Goal: Task Accomplishment & Management: Manage account settings

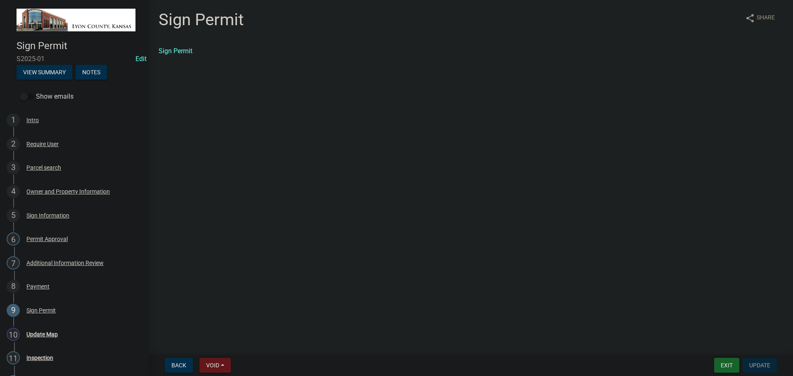
scroll to position [117, 0]
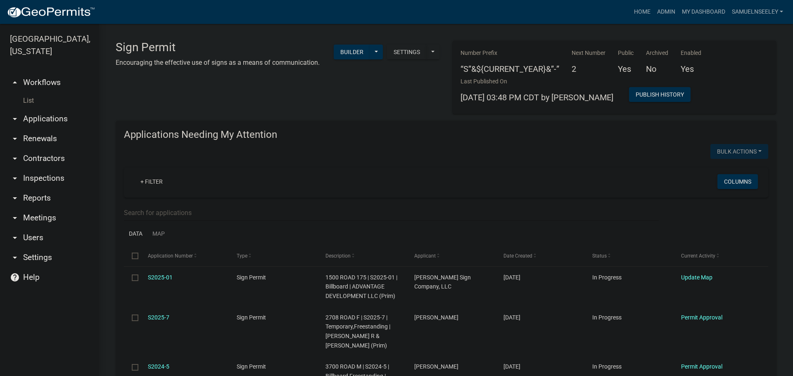
click at [26, 93] on link "List" at bounding box center [49, 101] width 99 height 17
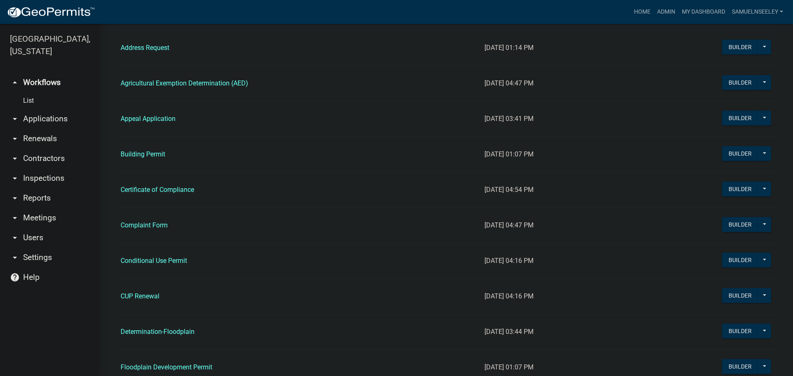
scroll to position [537, 0]
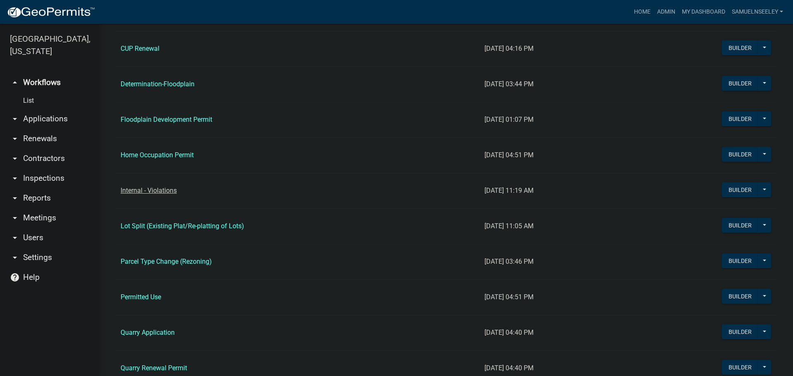
click at [139, 191] on link "Internal - Violations" at bounding box center [149, 191] width 56 height 8
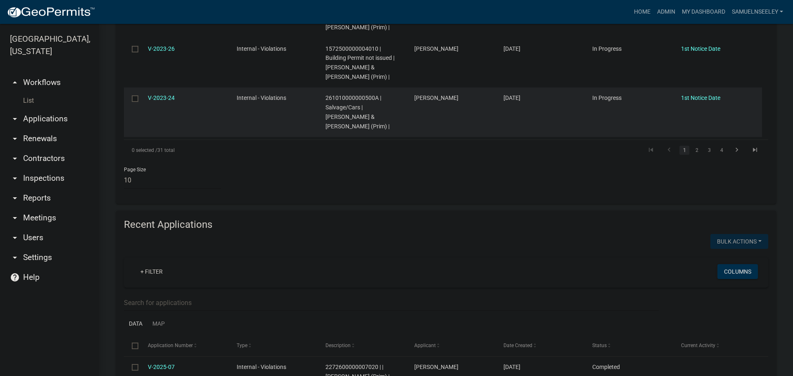
scroll to position [744, 0]
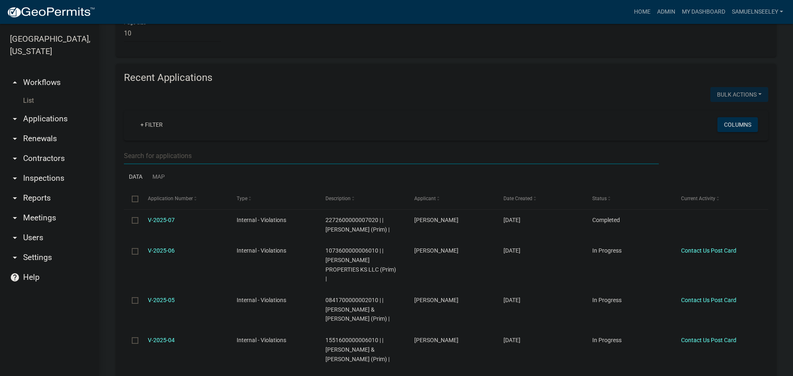
click at [145, 148] on input "text" at bounding box center [391, 156] width 535 height 17
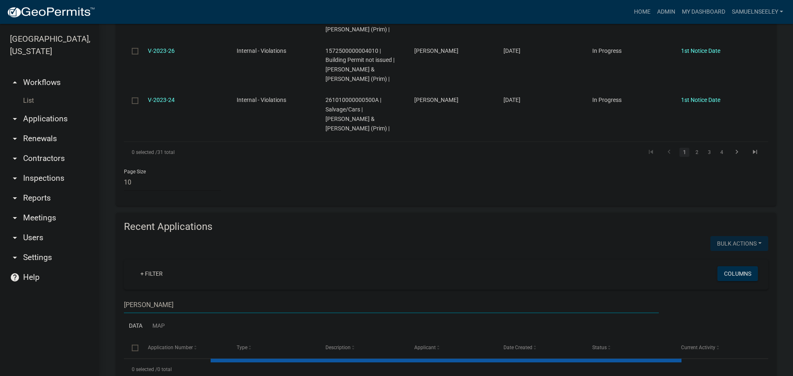
scroll to position [677, 0]
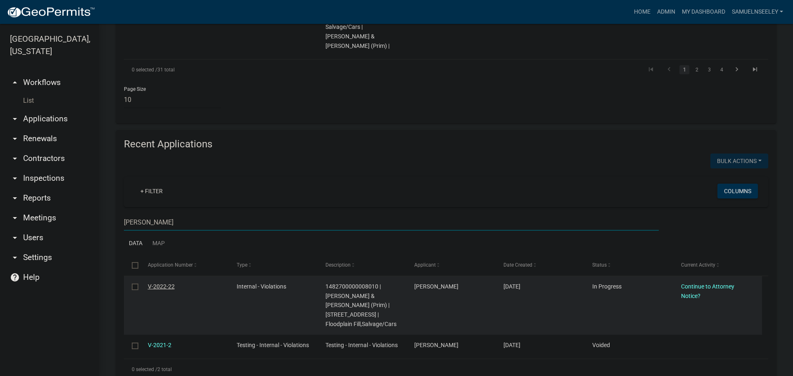
type input "[PERSON_NAME]"
click at [157, 283] on link "V-2022-22" at bounding box center [161, 286] width 27 height 7
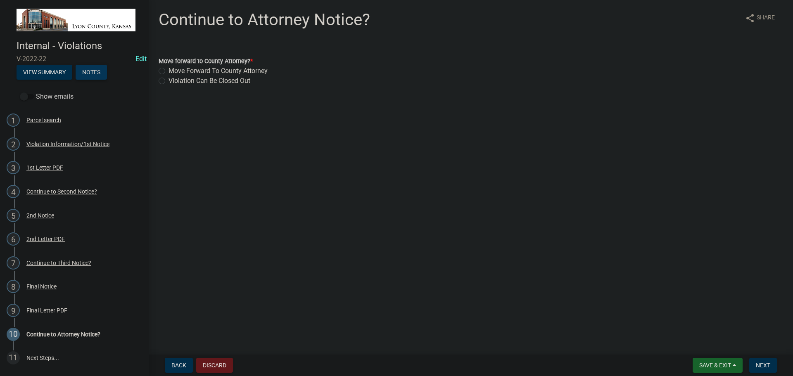
click at [93, 73] on button "Notes" at bounding box center [91, 72] width 31 height 15
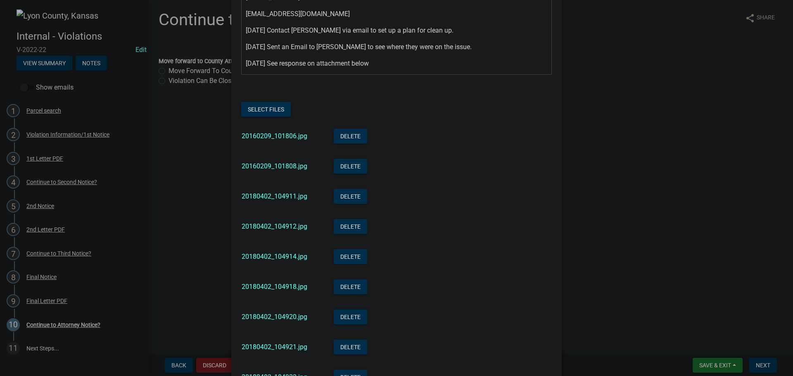
scroll to position [157, 0]
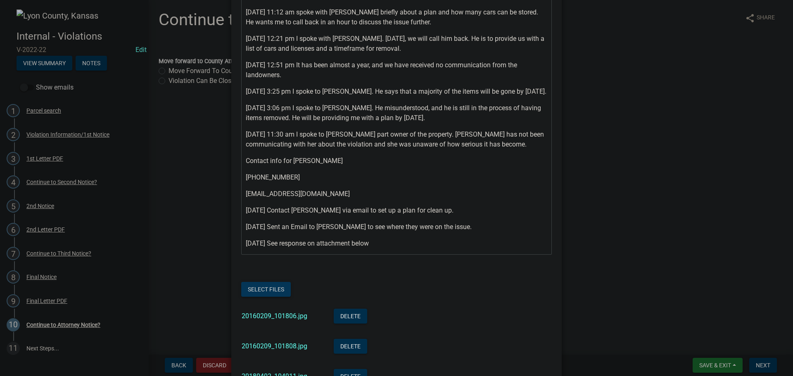
click at [252, 297] on button "Select files" at bounding box center [266, 289] width 50 height 15
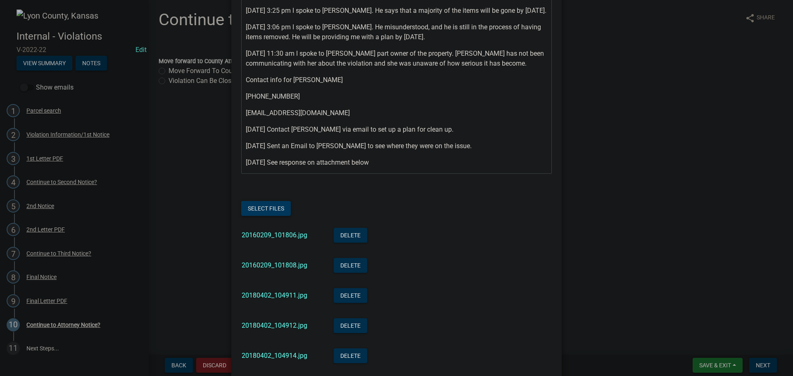
scroll to position [240, 0]
click at [273, 238] on link "20160209_101806.jpg" at bounding box center [275, 234] width 66 height 8
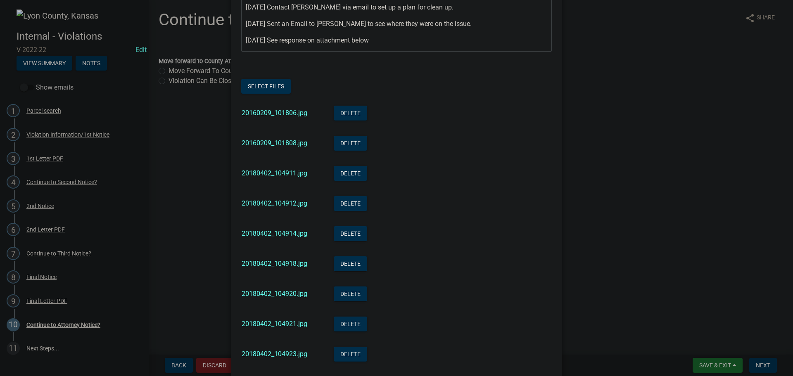
scroll to position [364, 0]
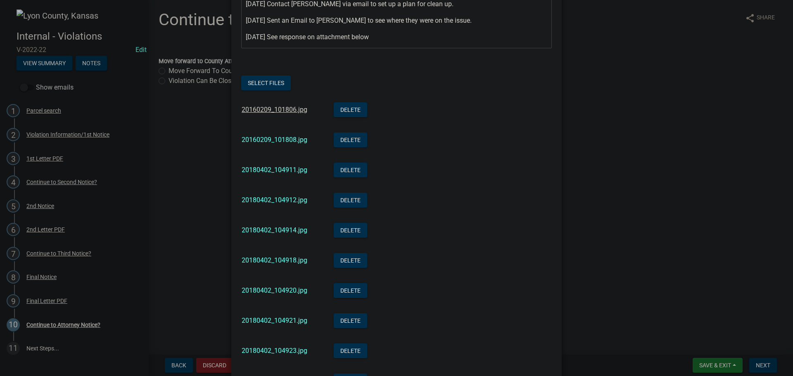
click at [274, 114] on link "20160209_101806.jpg" at bounding box center [275, 110] width 66 height 8
click at [266, 144] on link "20160209_101808.jpg" at bounding box center [275, 140] width 66 height 8
click at [267, 174] on link "20180402_104911.jpg" at bounding box center [275, 170] width 66 height 8
click at [267, 234] on link "20180402_104914.jpg" at bounding box center [275, 230] width 66 height 8
click at [268, 204] on link "20180402_104912.jpg" at bounding box center [275, 200] width 66 height 8
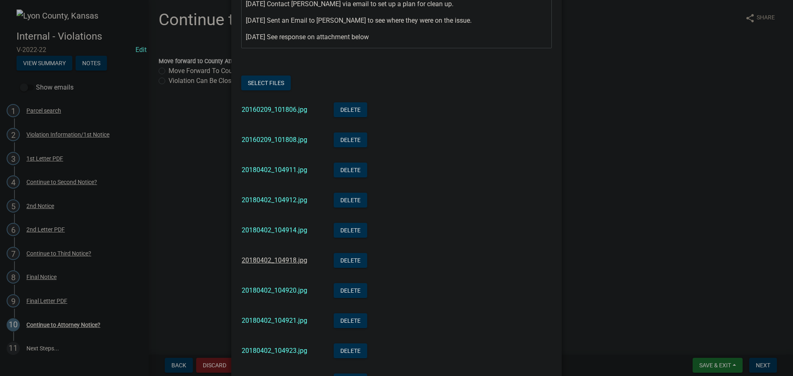
click at [256, 264] on link "20180402_104918.jpg" at bounding box center [275, 261] width 66 height 8
click at [278, 295] on link "20180402_104920.jpg" at bounding box center [275, 291] width 66 height 8
click at [284, 325] on link "20180402_104921.jpg" at bounding box center [275, 321] width 66 height 8
click at [276, 357] on div "20180402_104923.jpg" at bounding box center [281, 352] width 79 height 17
click at [278, 355] on link "20180402_104923.jpg" at bounding box center [275, 351] width 66 height 8
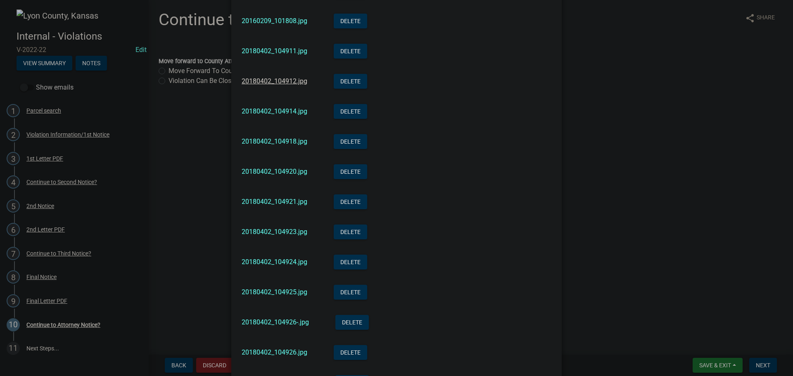
scroll to position [488, 0]
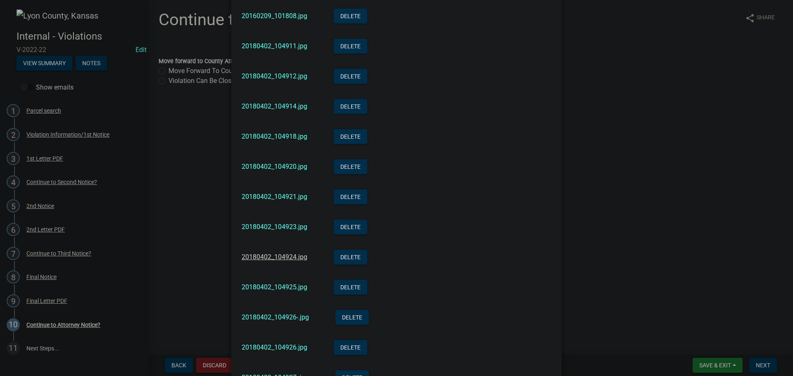
click at [288, 261] on link "20180402_104924.jpg" at bounding box center [275, 257] width 66 height 8
click at [267, 291] on link "20180402_104925.jpg" at bounding box center [275, 287] width 66 height 8
click at [274, 321] on link "20180402_104926-.jpg" at bounding box center [275, 318] width 67 height 8
click at [277, 352] on link "20180402_104926.jpg" at bounding box center [275, 348] width 66 height 8
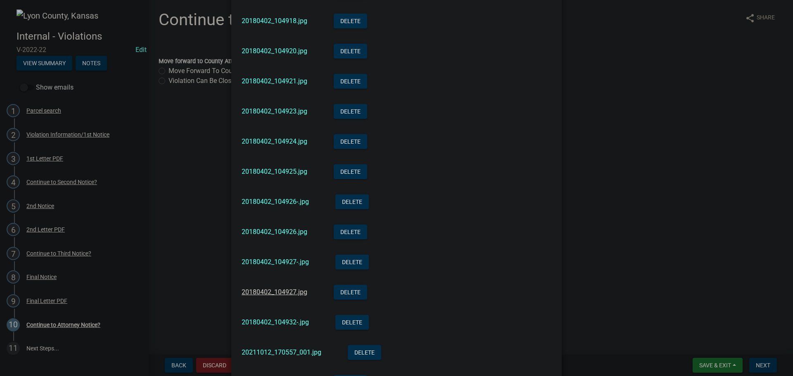
scroll to position [612, 0]
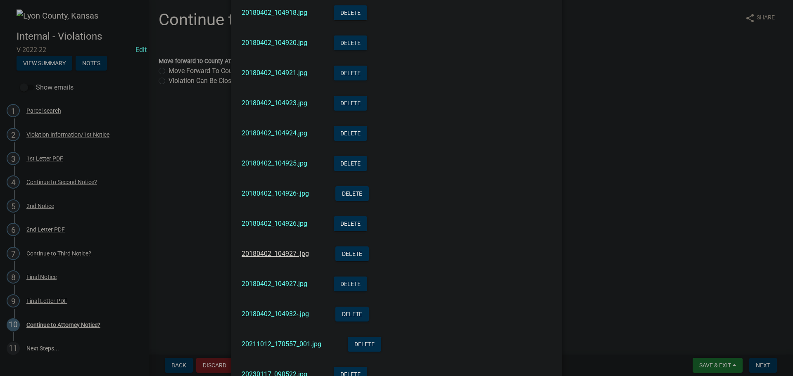
click at [263, 258] on link "20180402_104927-.jpg" at bounding box center [275, 254] width 67 height 8
click at [272, 288] on link "20180402_104927.jpg" at bounding box center [275, 284] width 66 height 8
click at [277, 318] on link "20180402_104932-.jpg" at bounding box center [275, 314] width 67 height 8
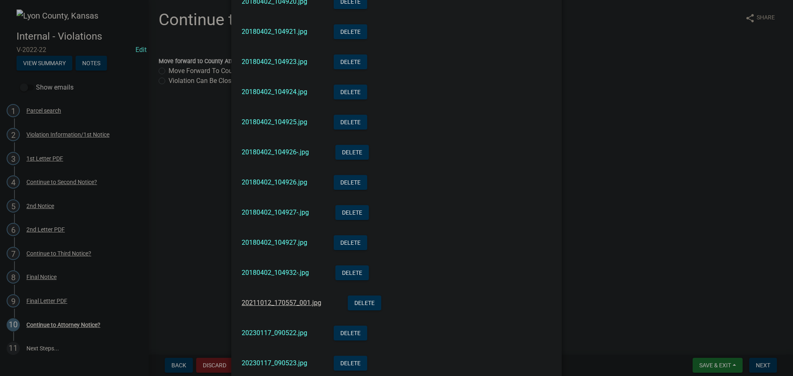
click at [274, 307] on link "20211012_170557_001.jpg" at bounding box center [282, 303] width 80 height 8
click at [276, 337] on link "20230117_090522.jpg" at bounding box center [275, 333] width 66 height 8
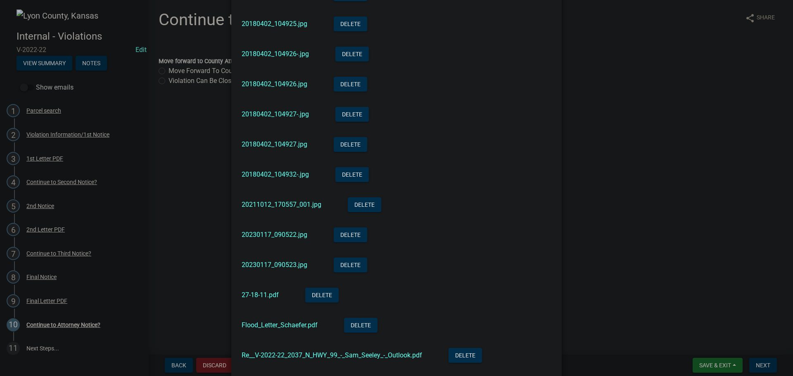
scroll to position [777, 0]
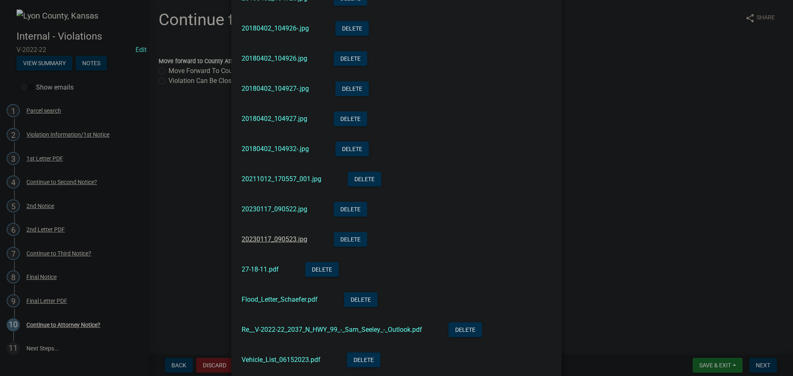
click at [259, 243] on link "20230117_090523.jpg" at bounding box center [275, 240] width 66 height 8
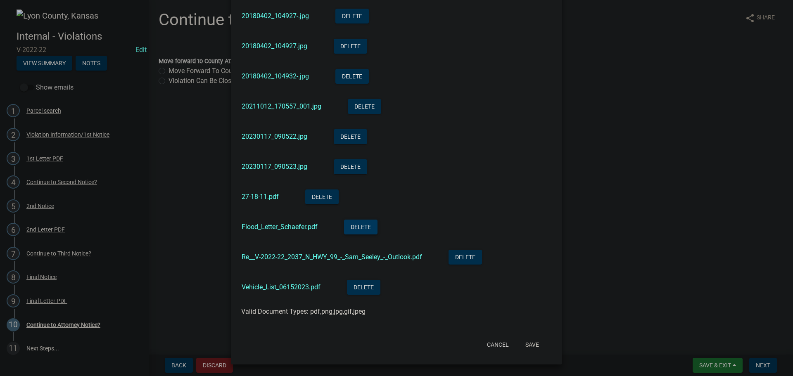
scroll to position [859, 0]
